Goal: Transaction & Acquisition: Purchase product/service

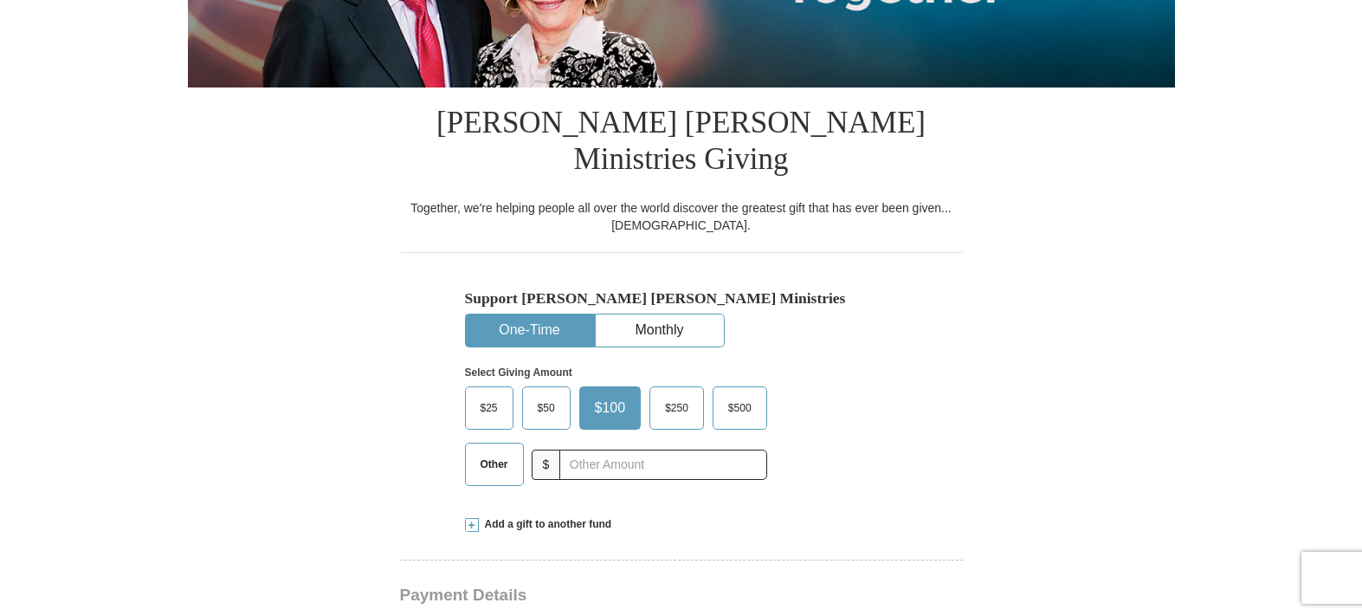
scroll to position [433, 0]
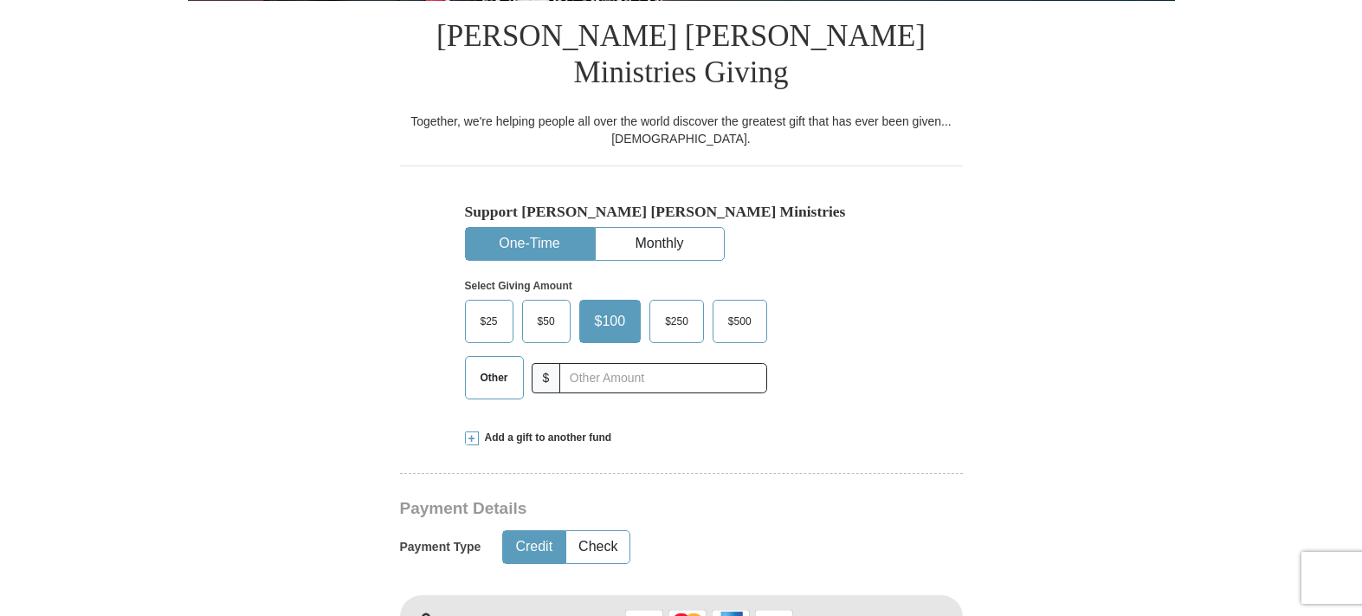
click at [484, 308] on span "$25" at bounding box center [489, 321] width 35 height 26
click at [0, 0] on input "$25" at bounding box center [0, 0] width 0 height 0
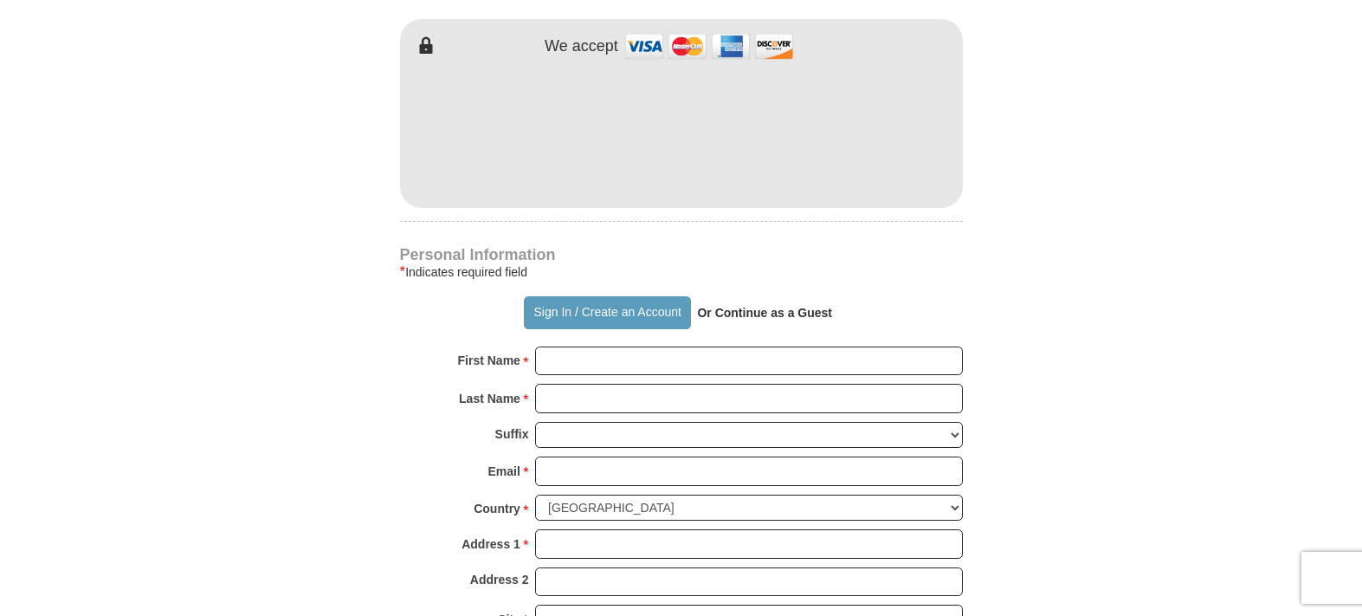
scroll to position [1039, 0]
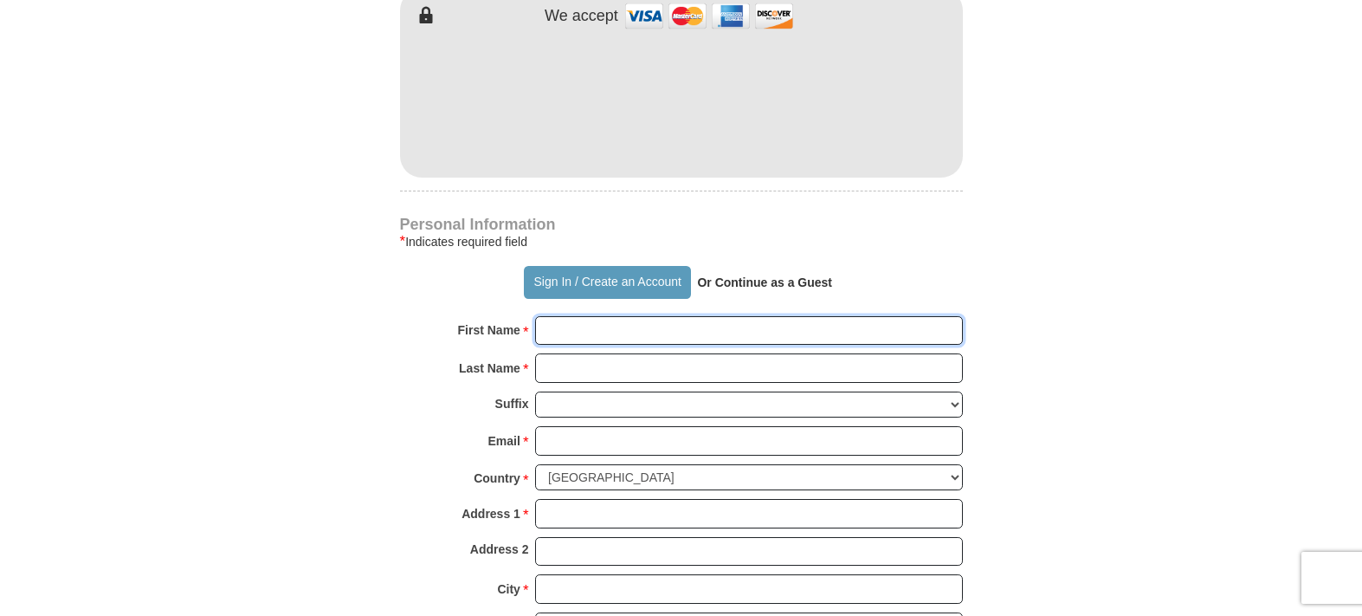
click at [558, 316] on input "First Name *" at bounding box center [749, 330] width 428 height 29
type input "[PERSON_NAME]"
click at [564, 353] on input "Last Name *" at bounding box center [749, 367] width 428 height 29
type input "[PERSON_NAME]"
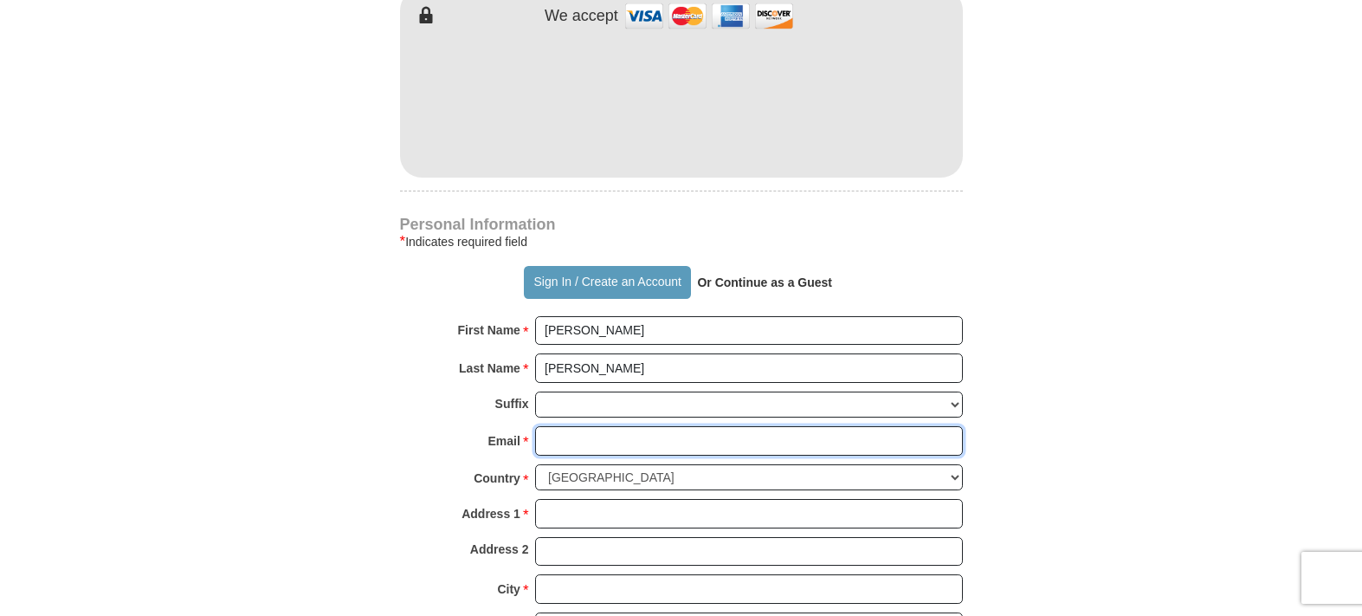
click at [576, 426] on input "Email *" at bounding box center [749, 440] width 428 height 29
type input "[EMAIL_ADDRESS][DOMAIN_NAME]"
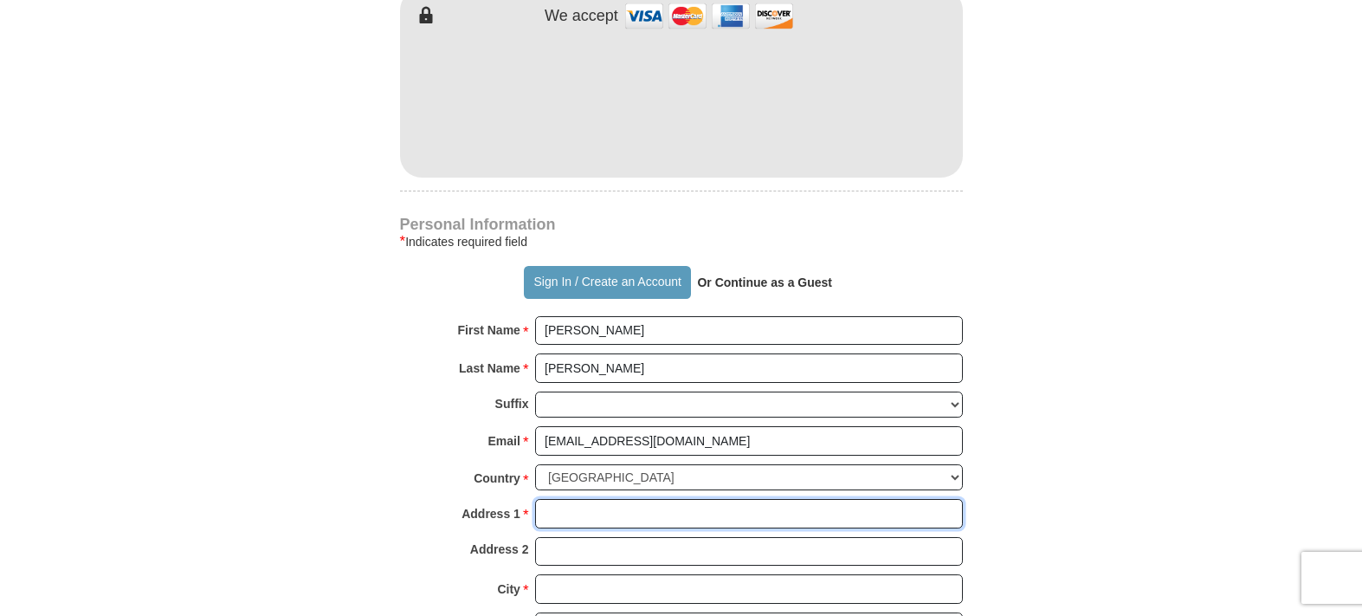
type input "[STREET_ADDRESS][PERSON_NAME]"
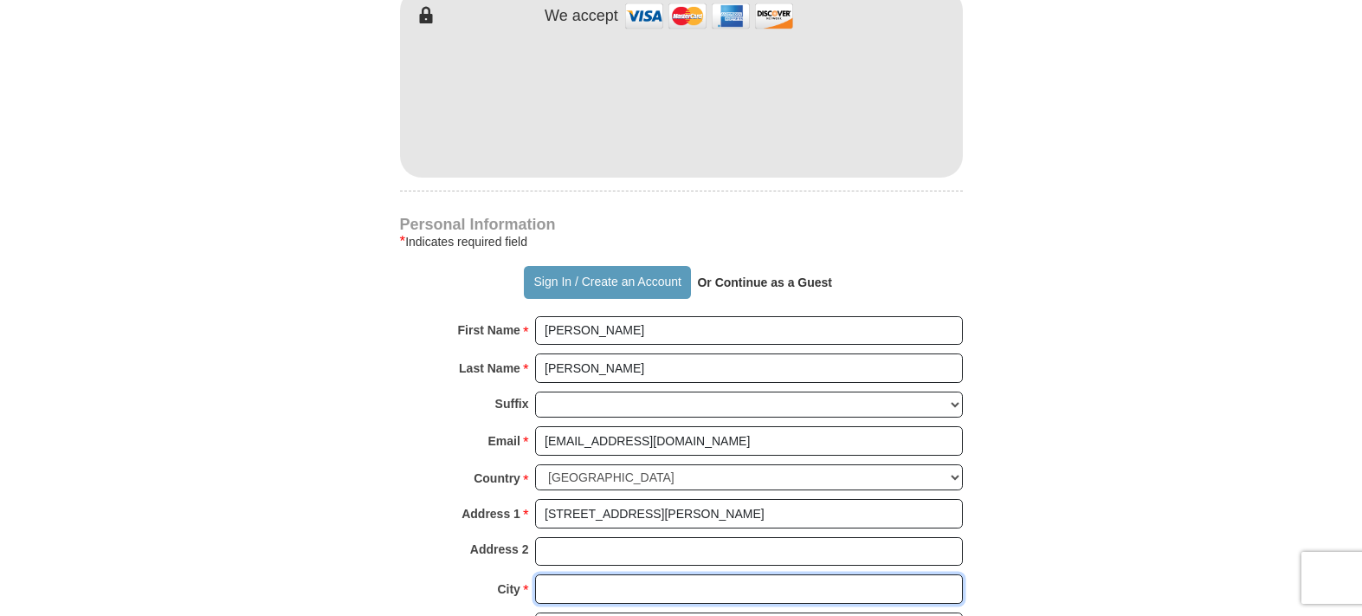
type input "Telford"
select select "PA"
type input "18969"
type input "2157236356"
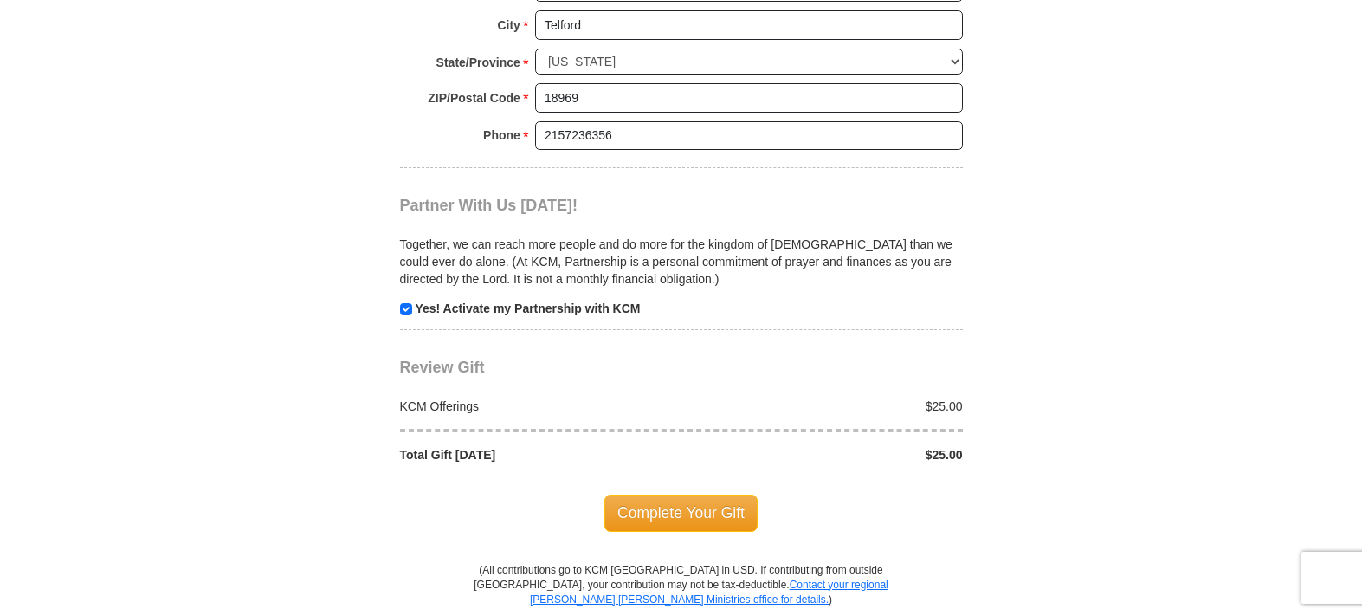
scroll to position [1645, 0]
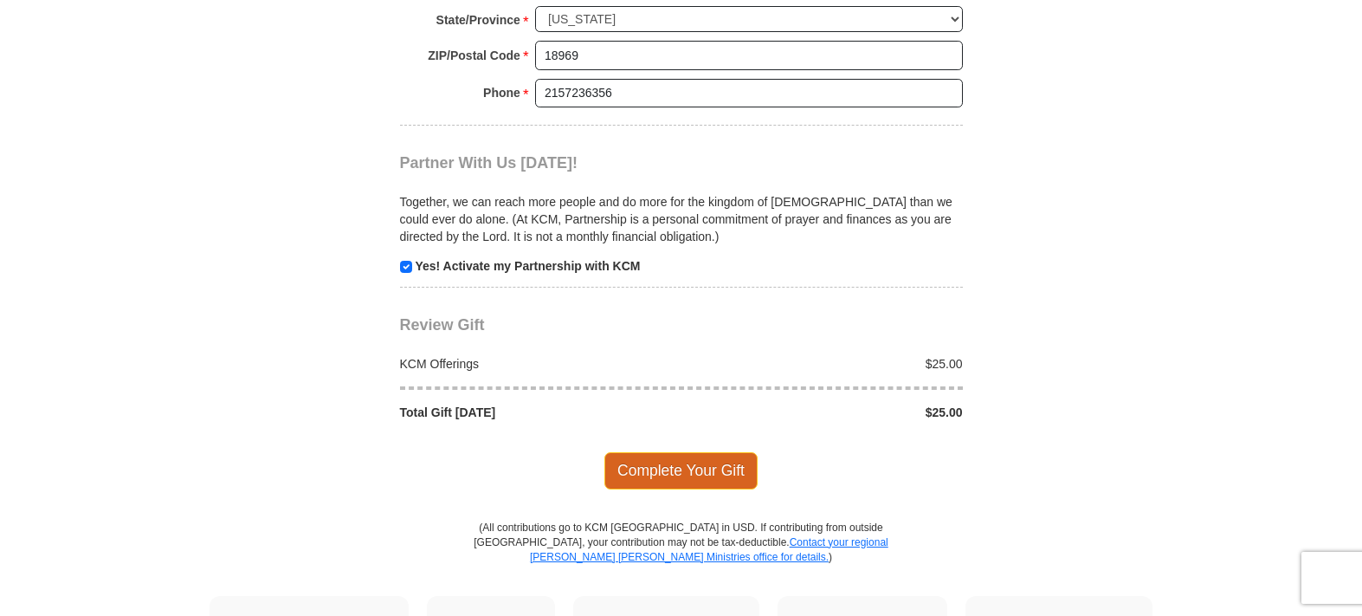
click at [667, 452] on span "Complete Your Gift" at bounding box center [680, 470] width 153 height 36
